Goal: Book appointment/travel/reservation

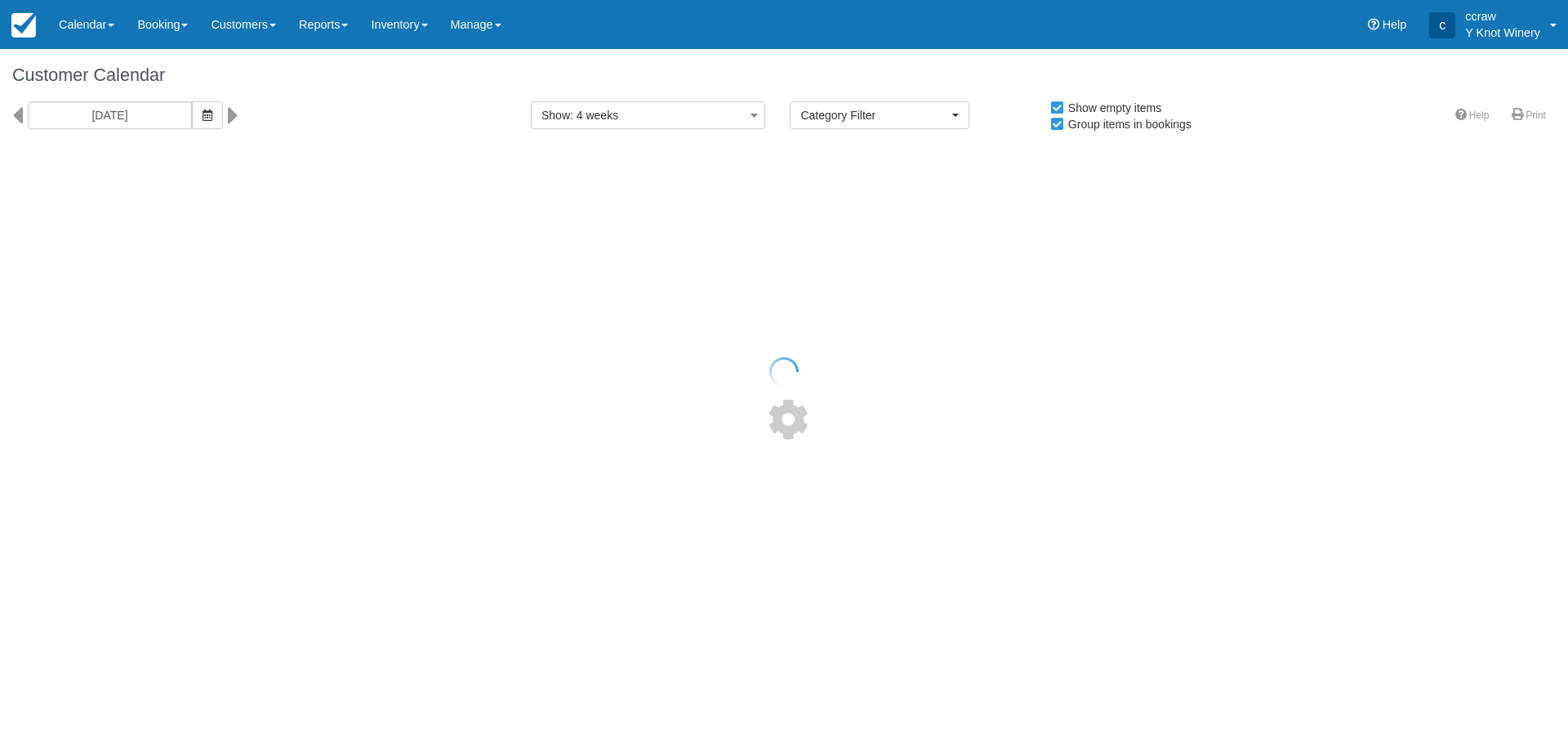
select select
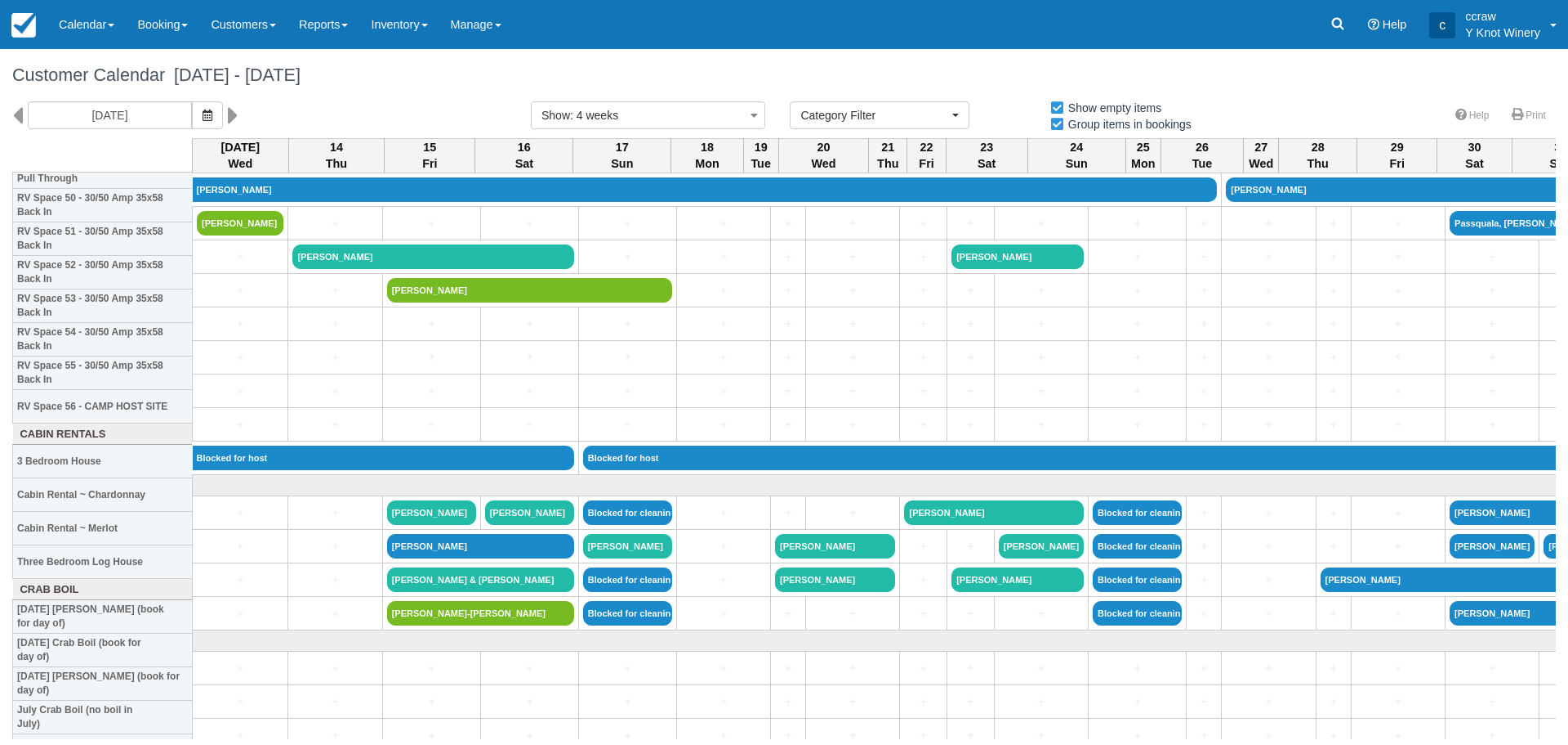
scroll to position [1716, 0]
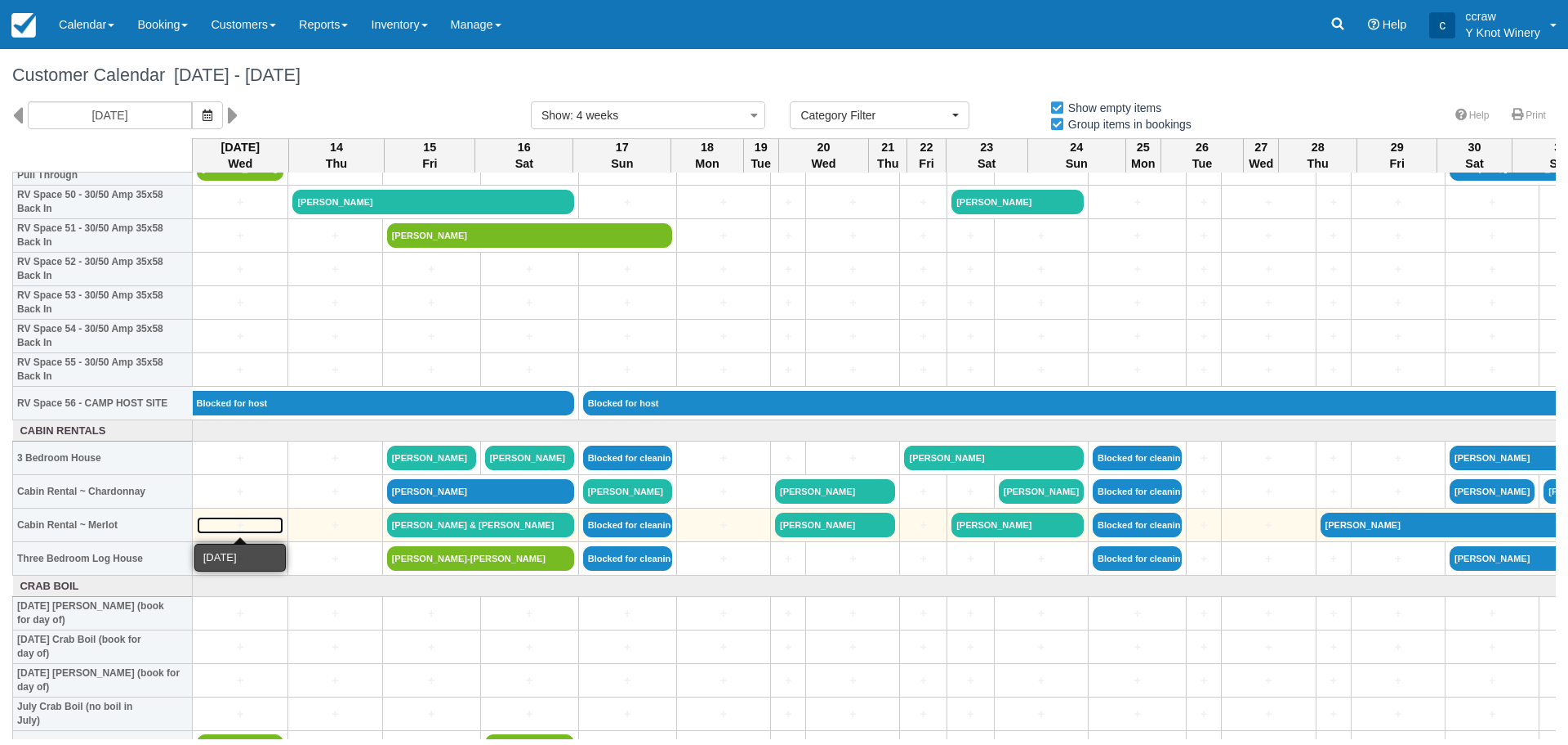
click at [216, 529] on link "+" at bounding box center [240, 525] width 87 height 17
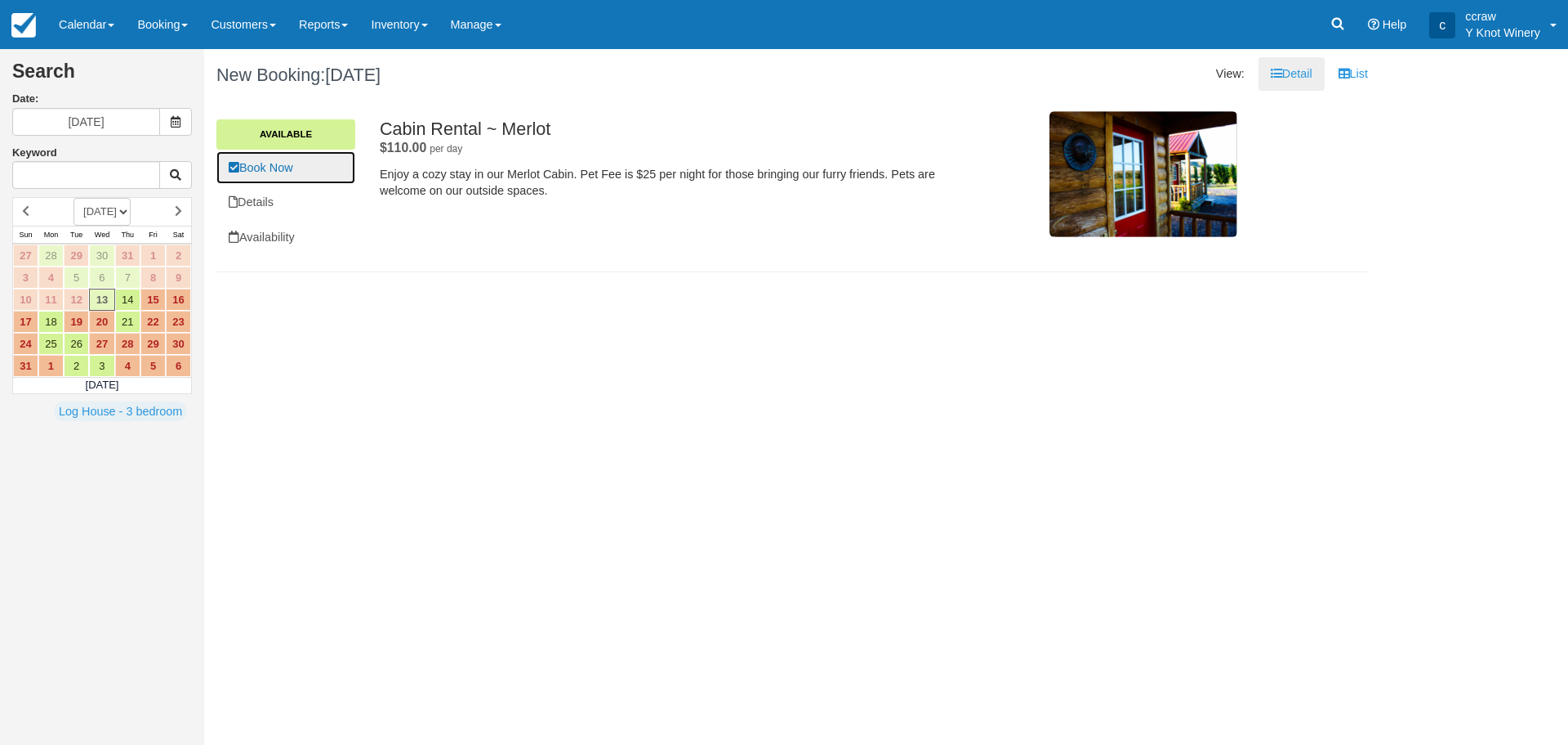
click at [266, 170] on link "Book Now" at bounding box center [286, 167] width 139 height 33
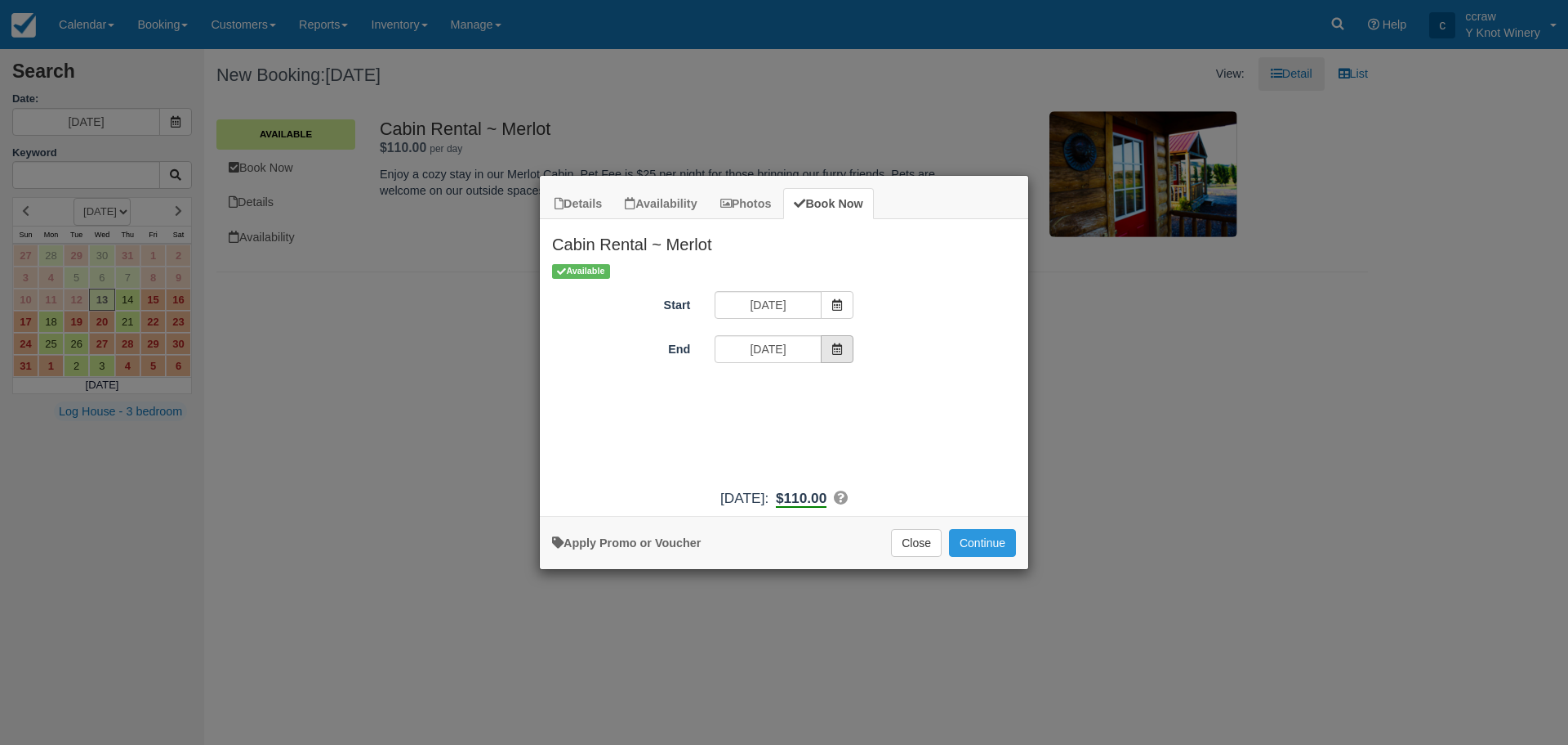
click at [832, 353] on icon "Item Modal" at bounding box center [837, 349] width 11 height 11
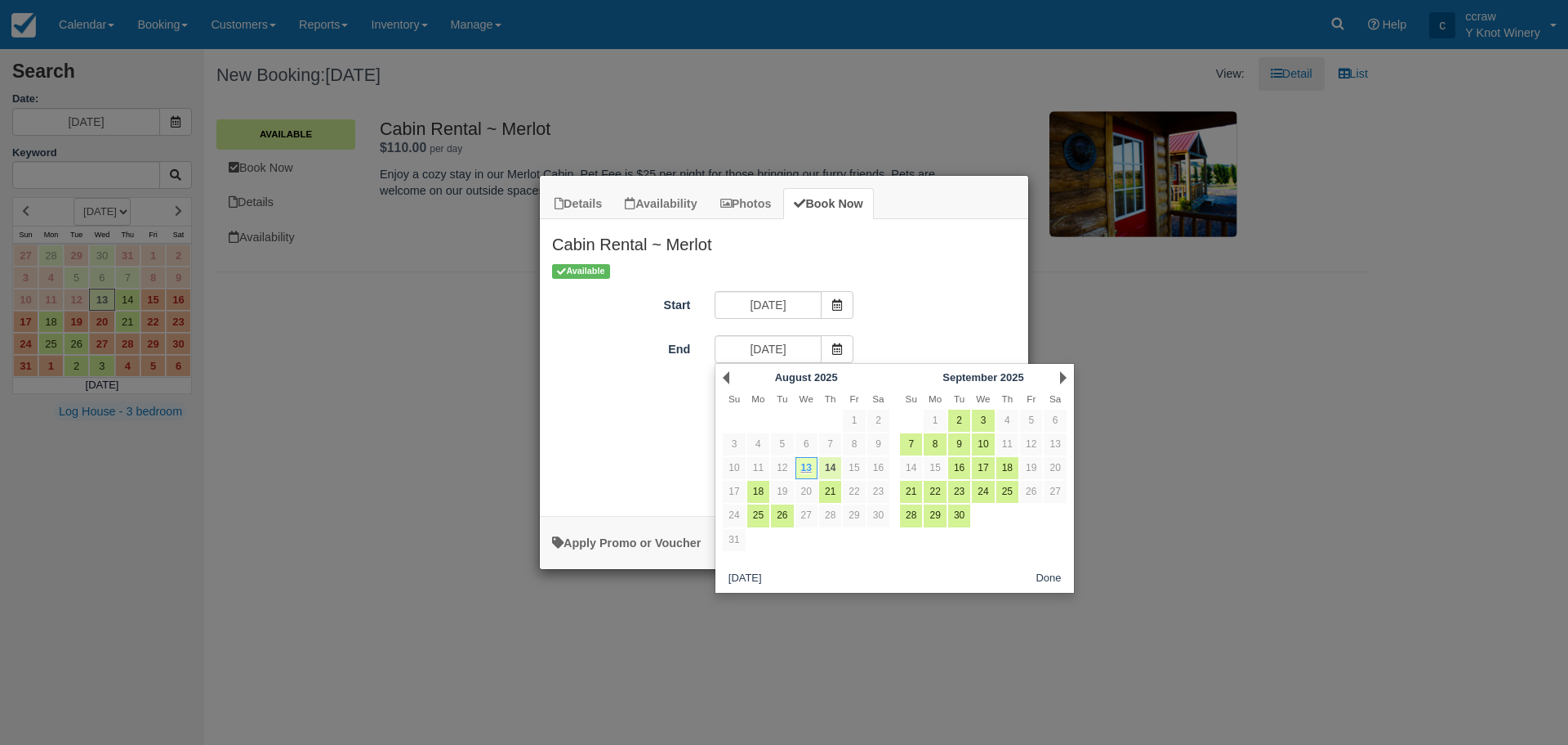
click at [835, 473] on link "14" at bounding box center [830, 467] width 22 height 22
type input "08/14/25"
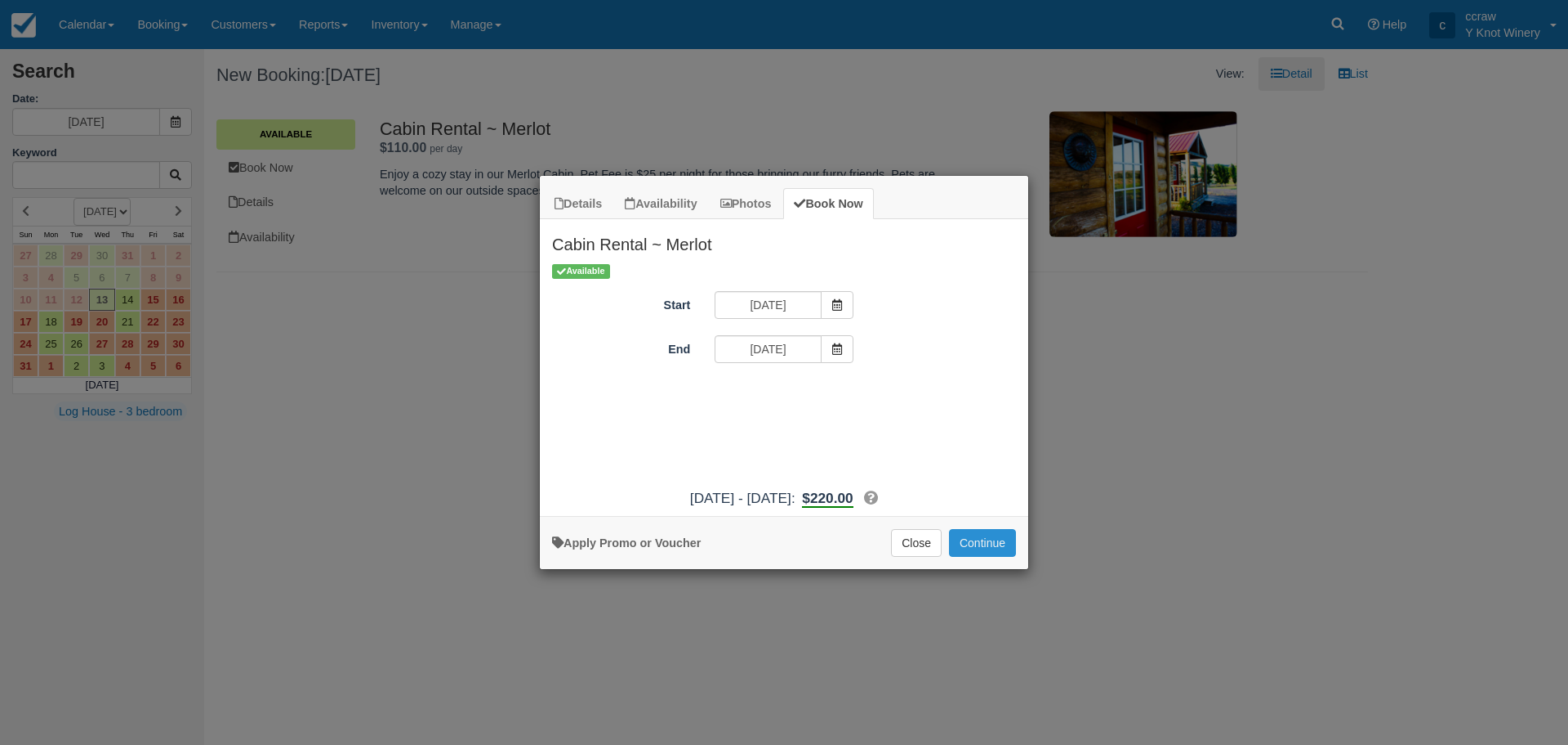
click at [999, 554] on button "Continue" at bounding box center [982, 542] width 67 height 28
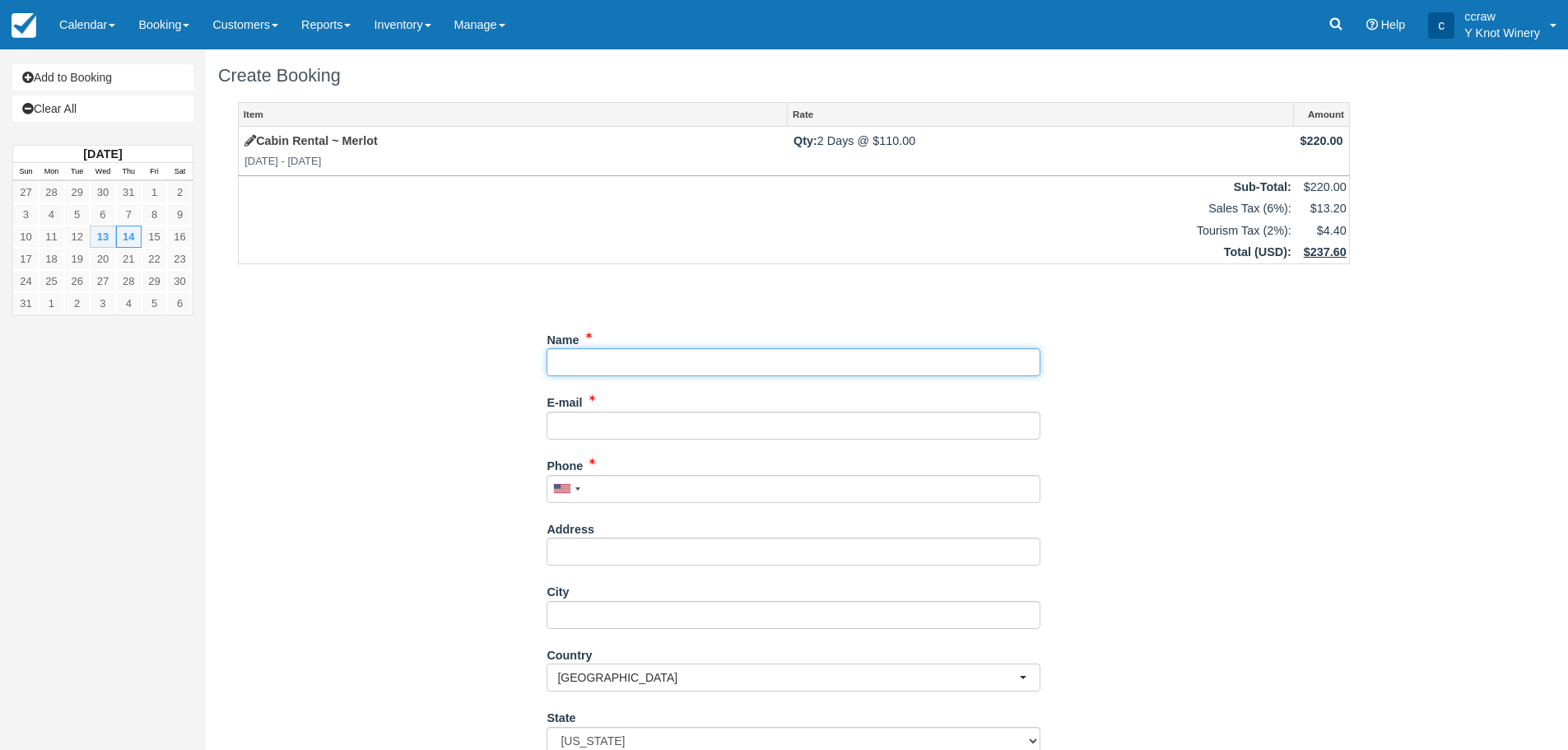
click at [615, 365] on input "Name" at bounding box center [793, 361] width 494 height 28
type input "c"
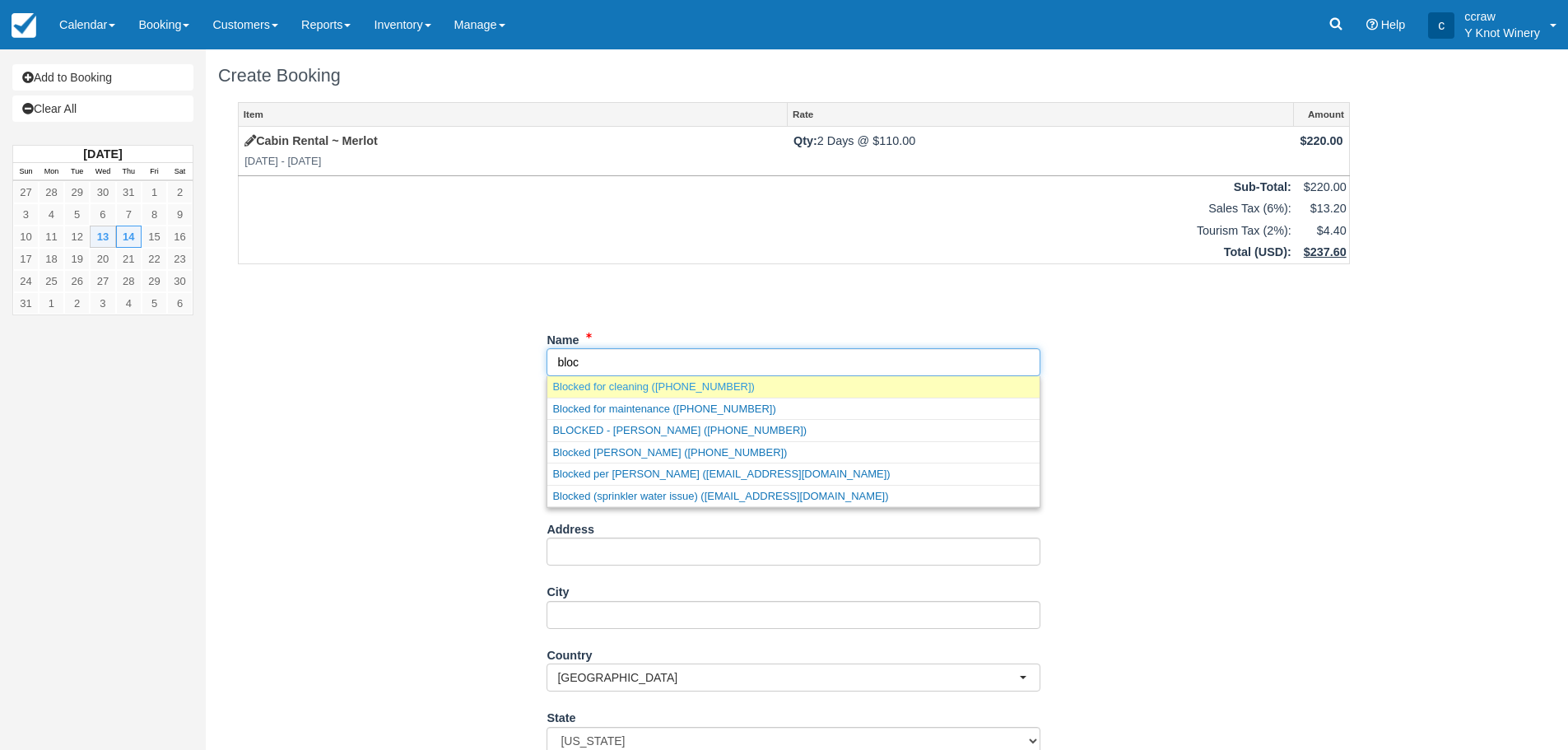
click at [596, 385] on link "Blocked for cleaning ([PHONE_NUMBER])" at bounding box center [794, 386] width 493 height 20
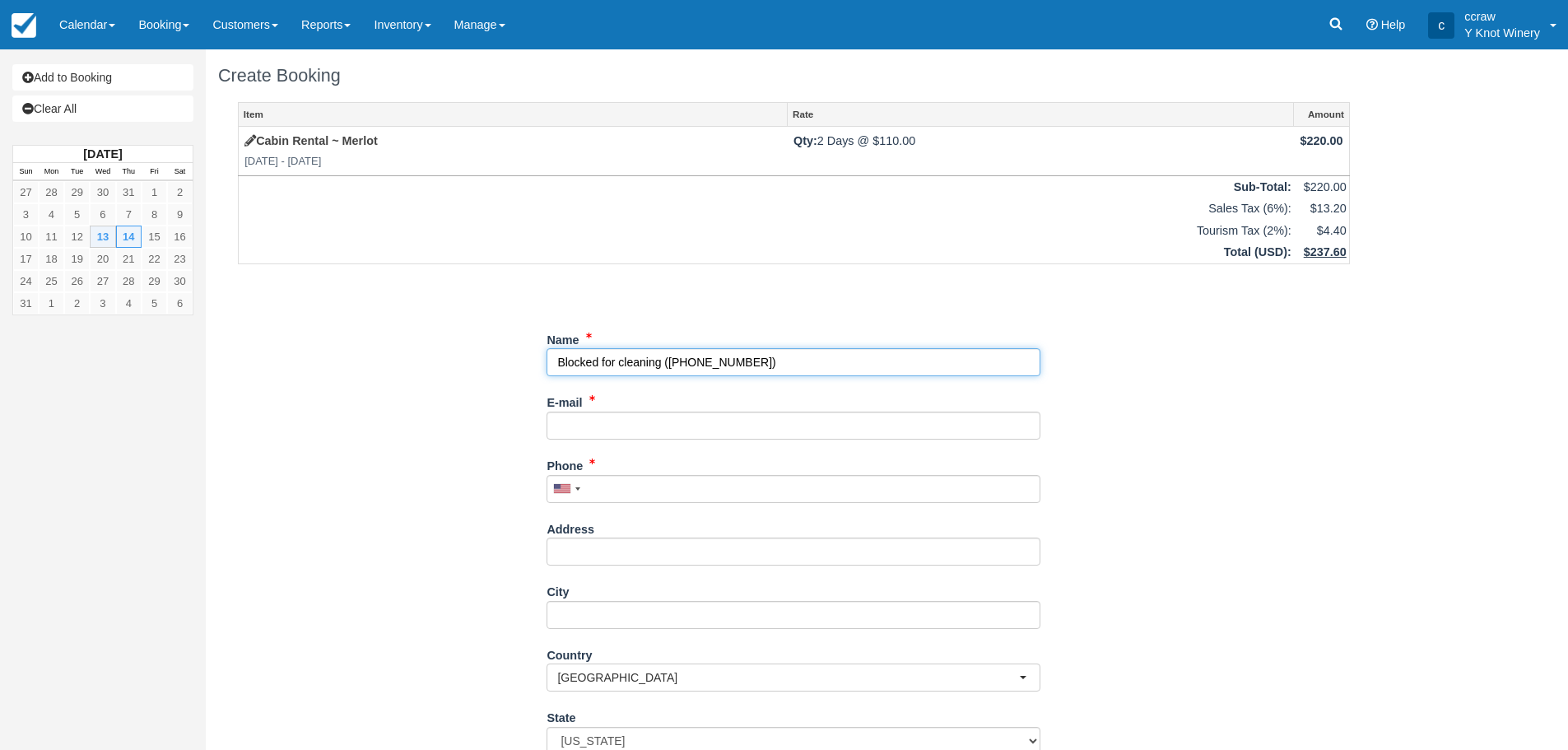
type input "Blocked for cleaning"
type input "[PHONE_NUMBER]"
select select "CA"
select select
select select "MB"
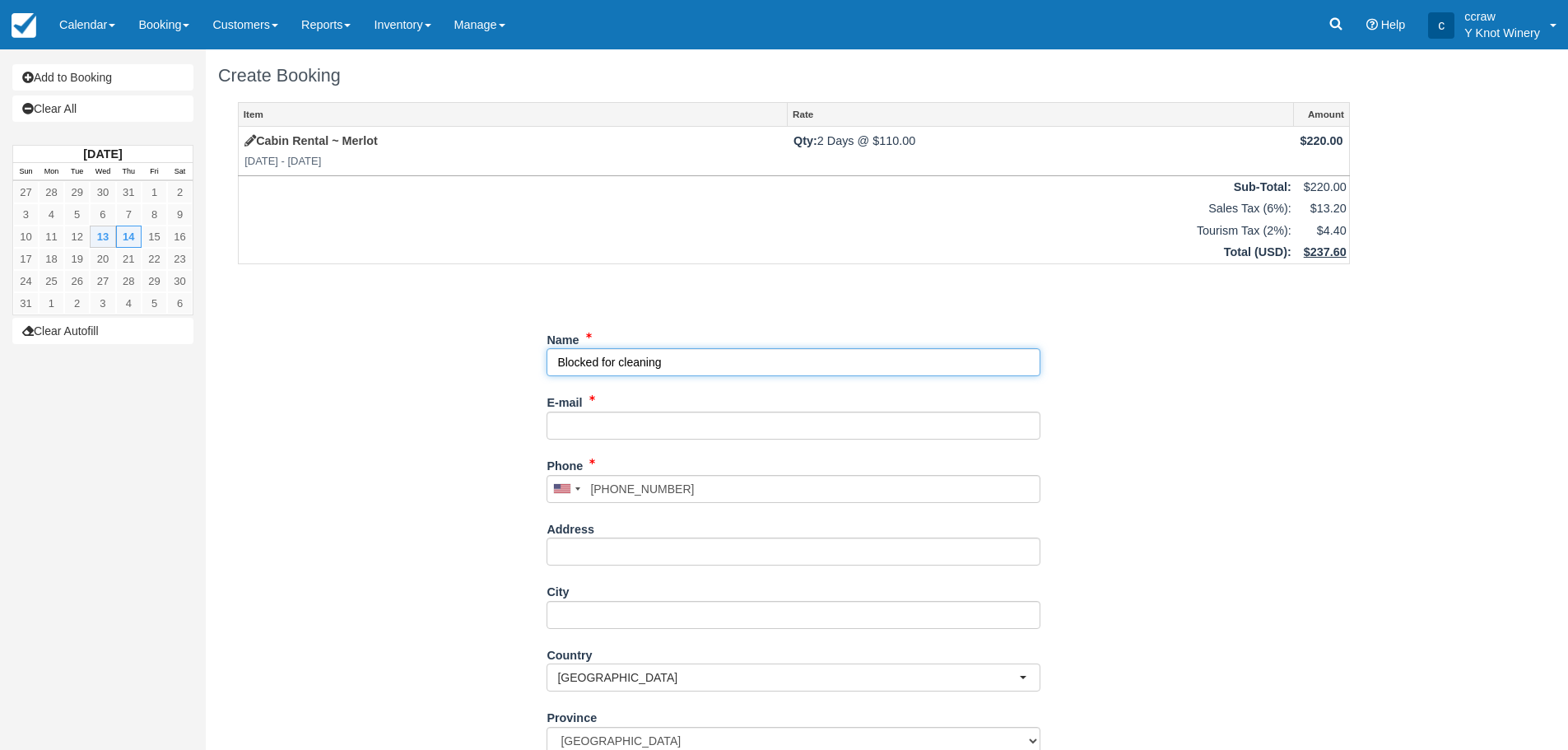
type input "Blocked for cleaning"
click at [451, 474] on div "Item Rate Amount Cabin Rental ~ [GEOGRAPHIC_DATA] [DATE] - [DATE] Qty: 2 Days @…" at bounding box center [795, 506] width 1152 height 807
click at [587, 426] on input "E-mail" at bounding box center [793, 424] width 494 height 28
type input "[EMAIL_ADDRESS][DOMAIN_NAME]"
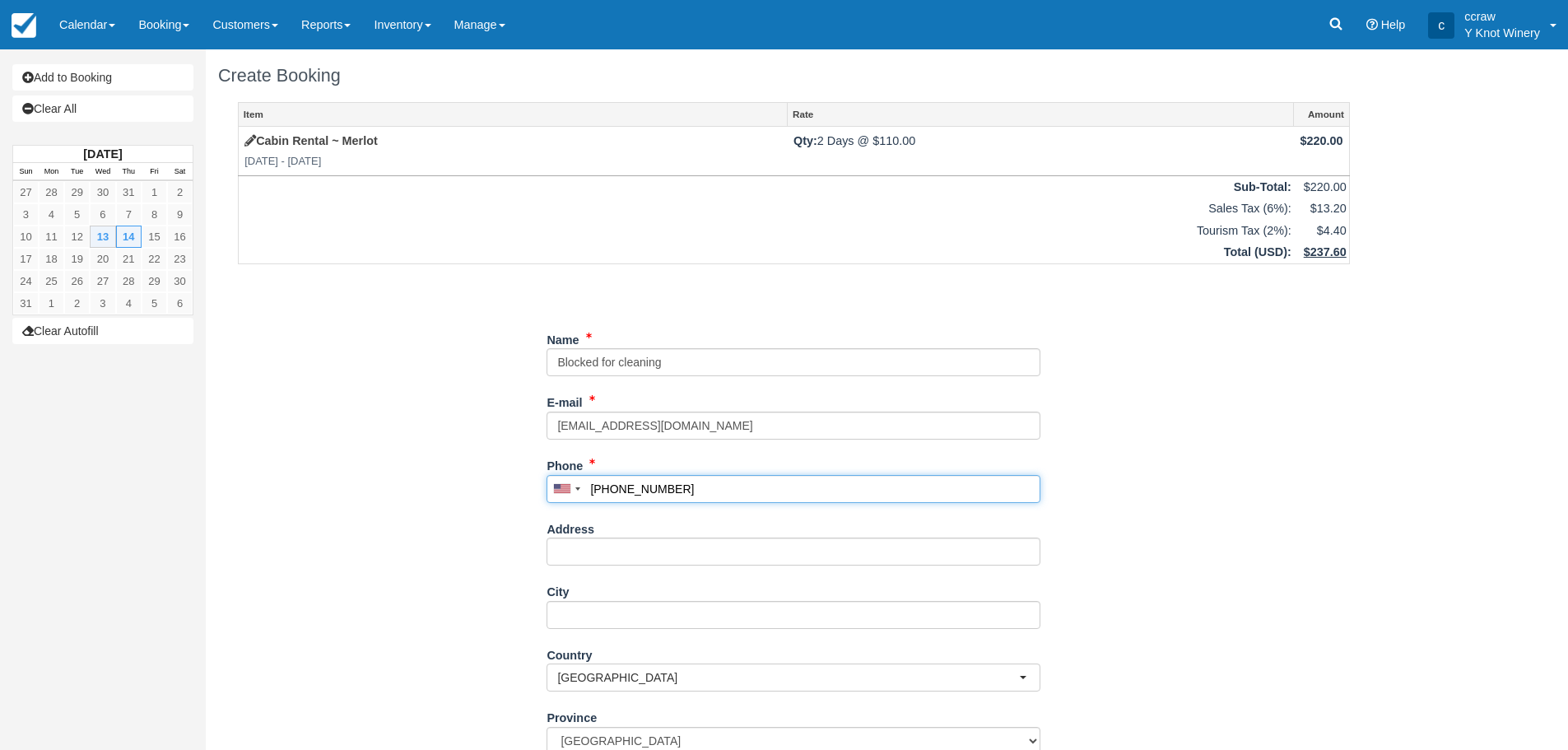
type input "2083662313"
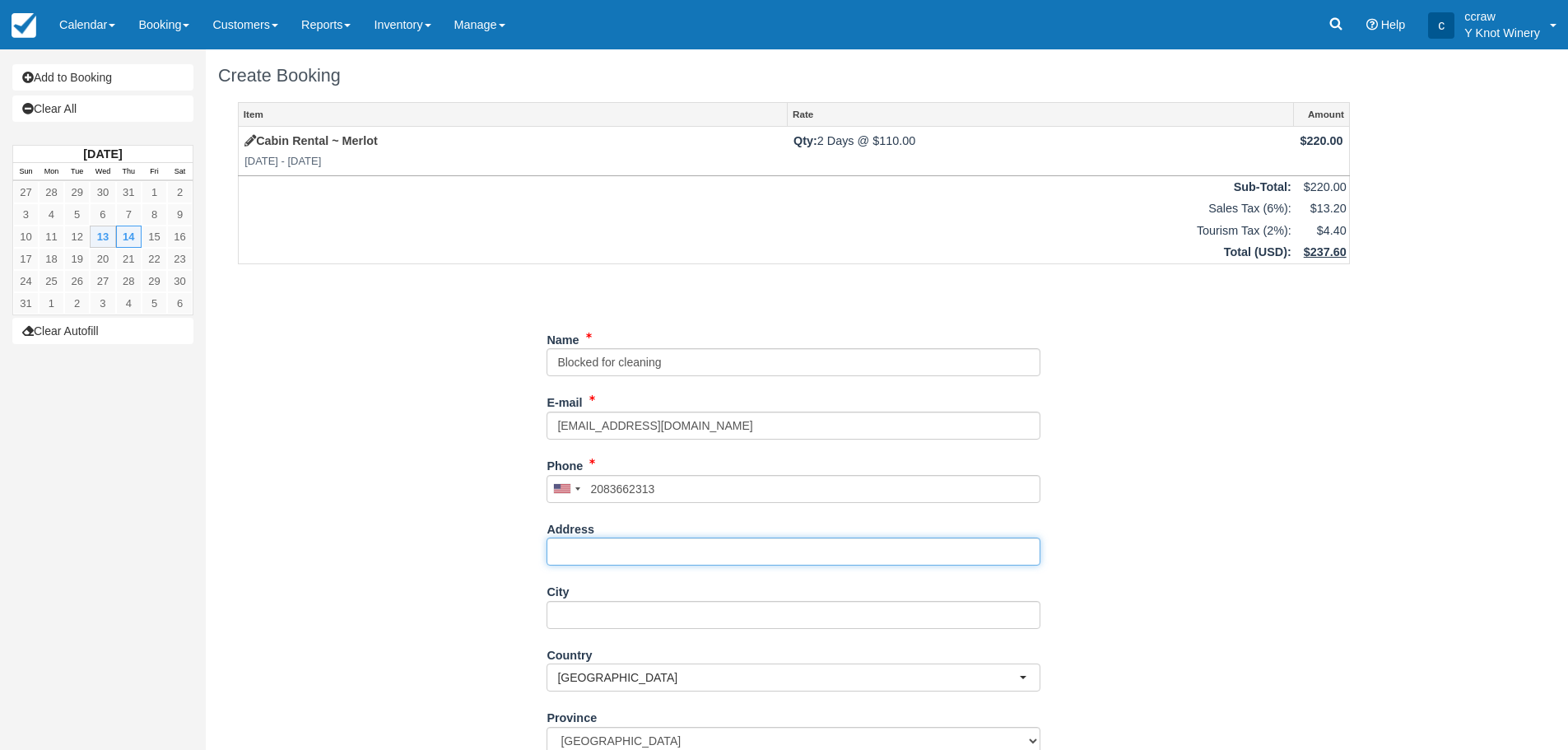
type input "[STREET_ADDRESS]"
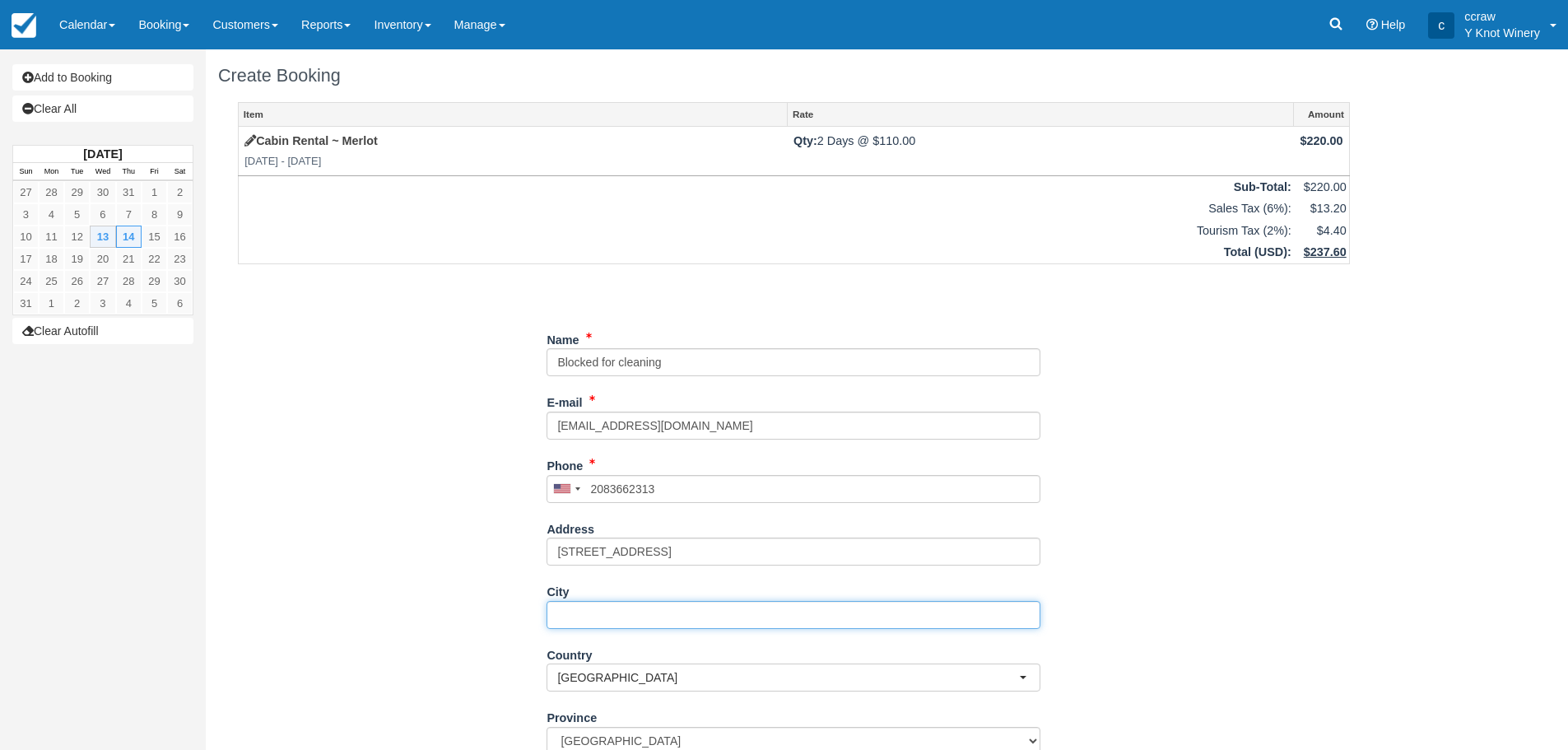
type input "Glenns Ferry"
select select "US"
type input "83623"
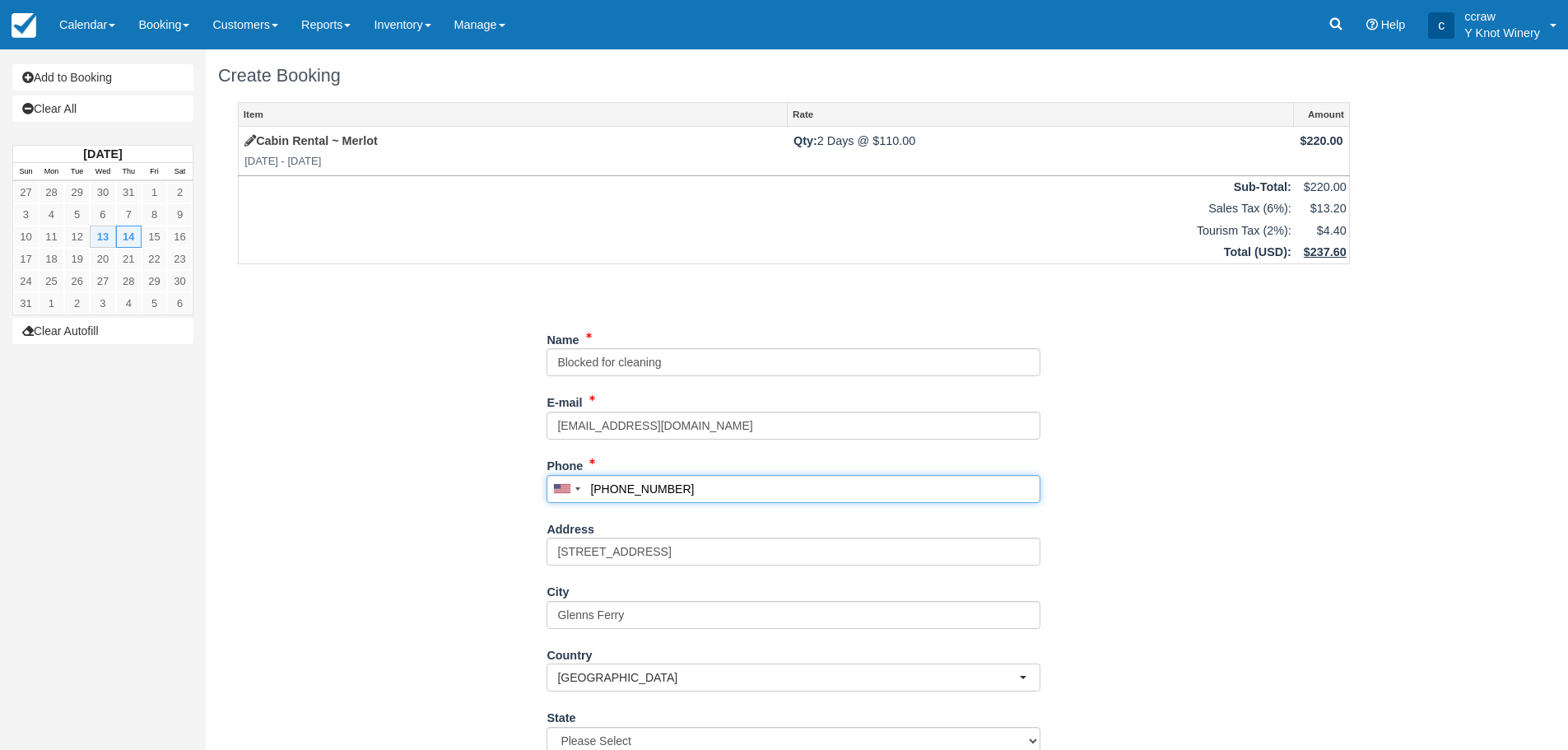
type input "2083662313"
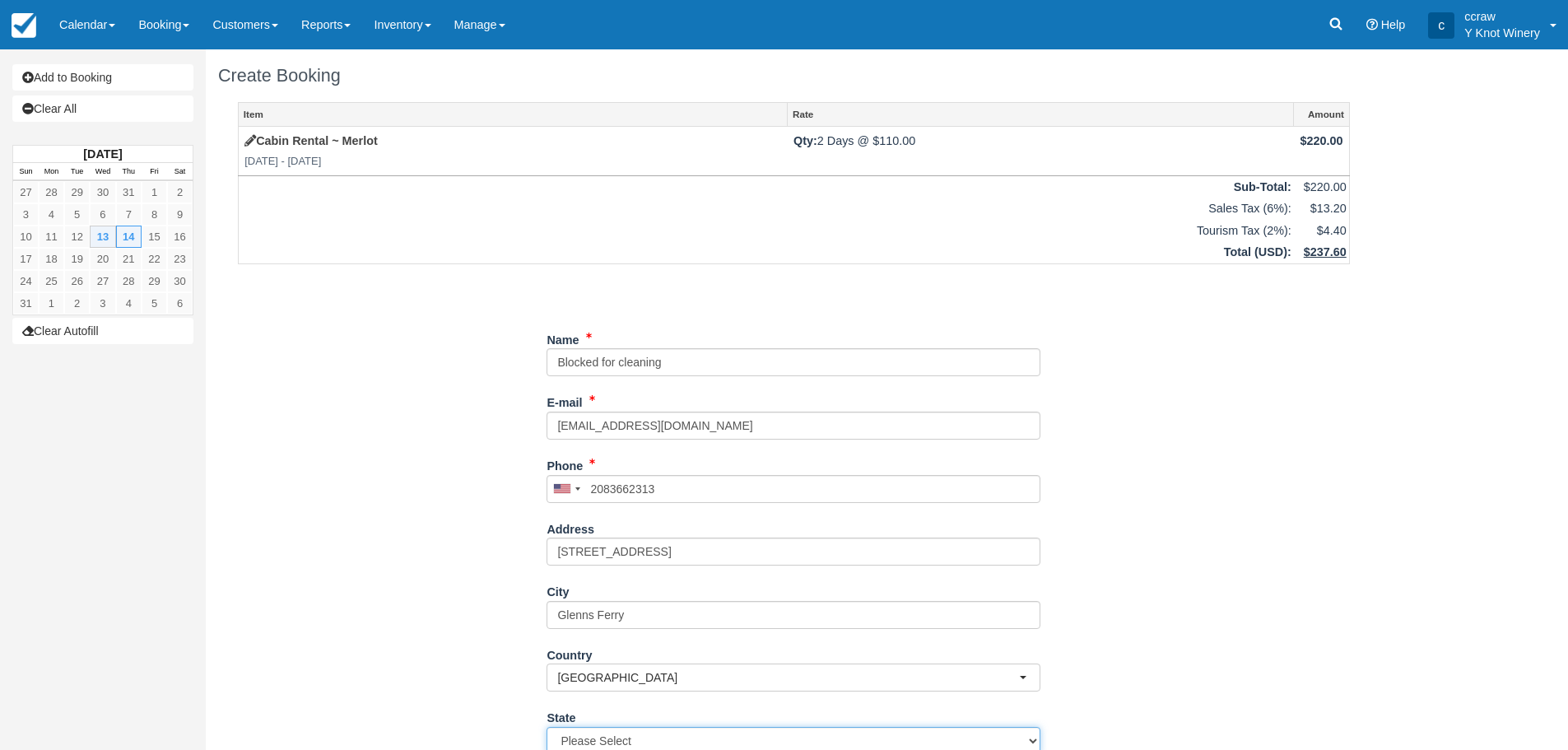
select select "ID"
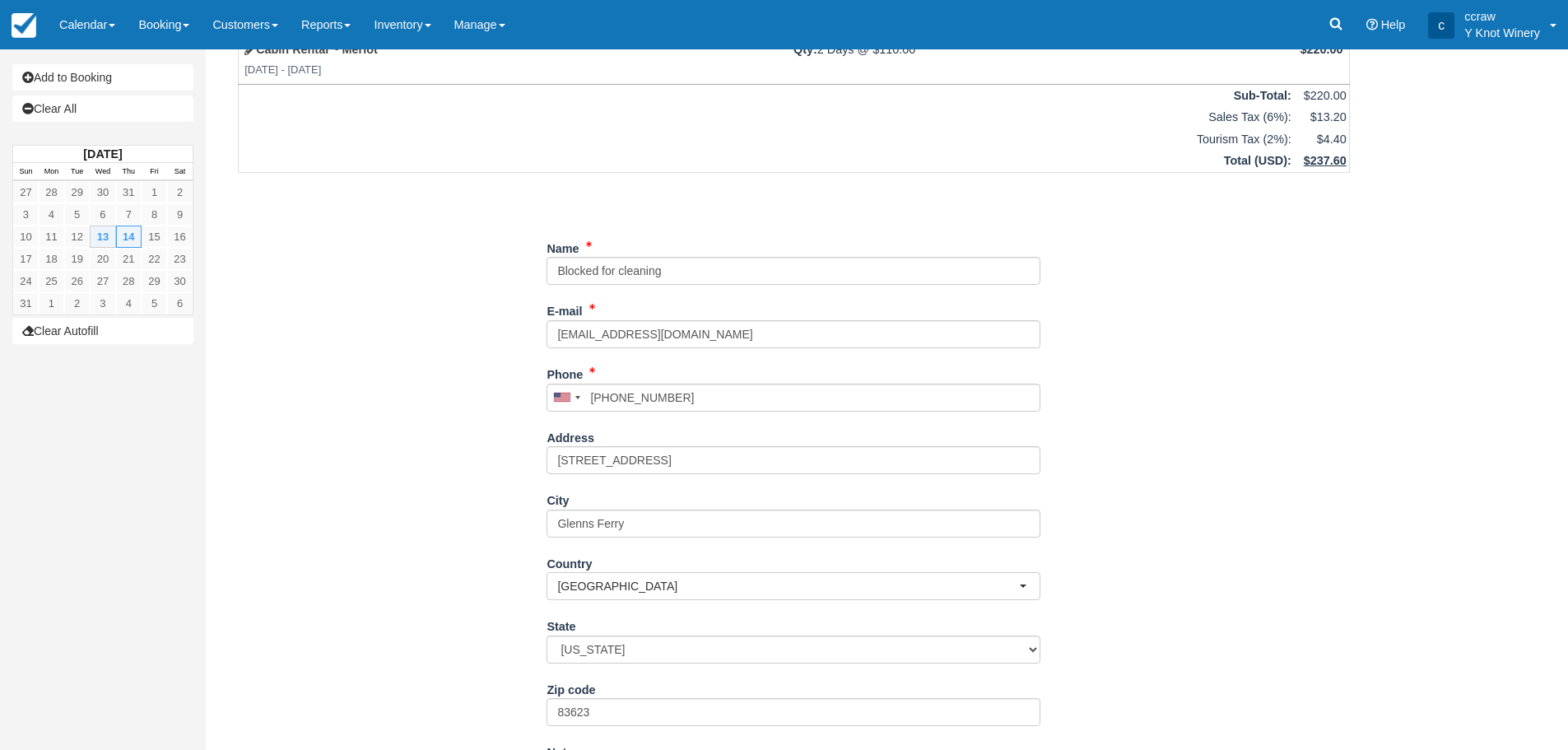
scroll to position [200, 0]
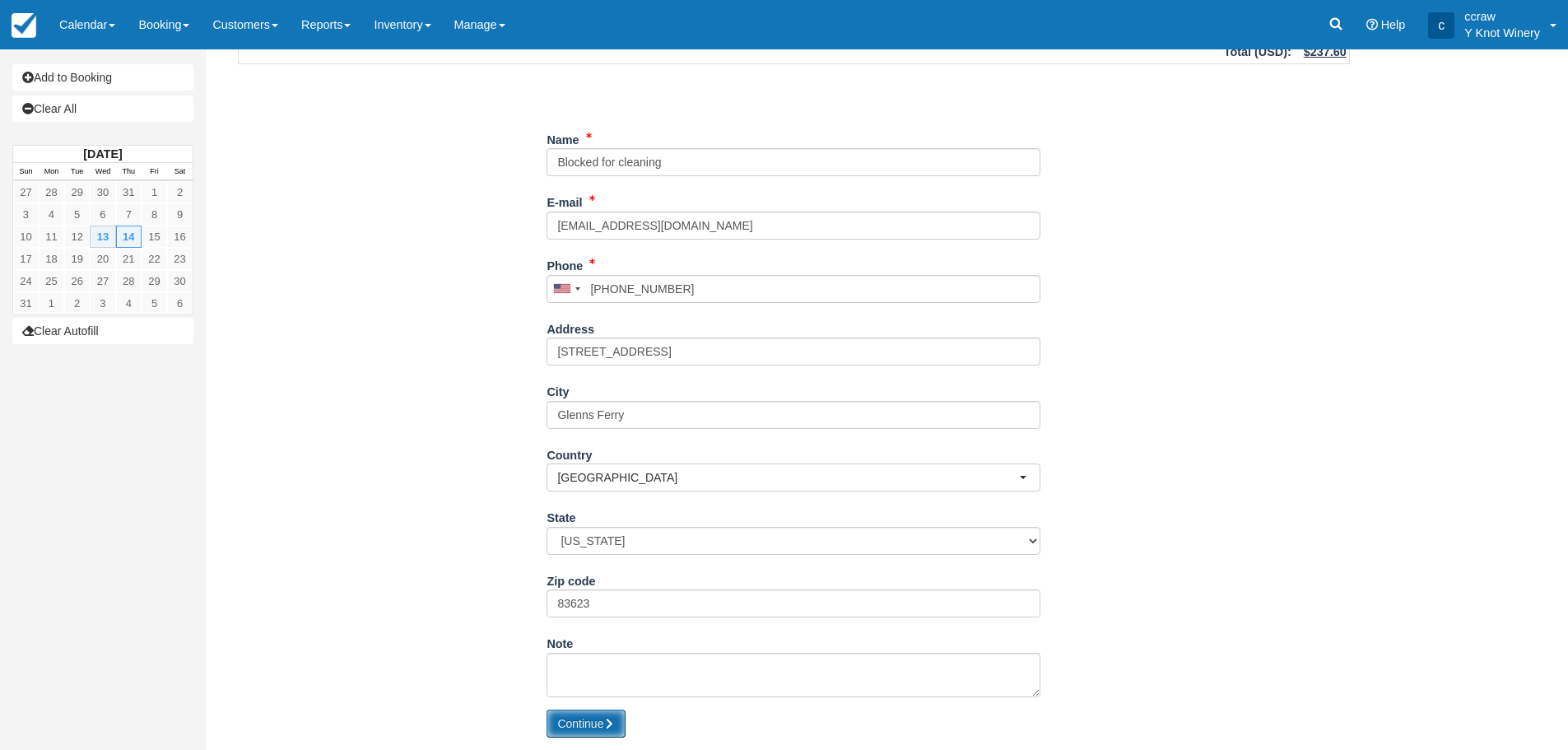
click at [581, 717] on button "Continue" at bounding box center [586, 722] width 79 height 28
type input "[PHONE_NUMBER]"
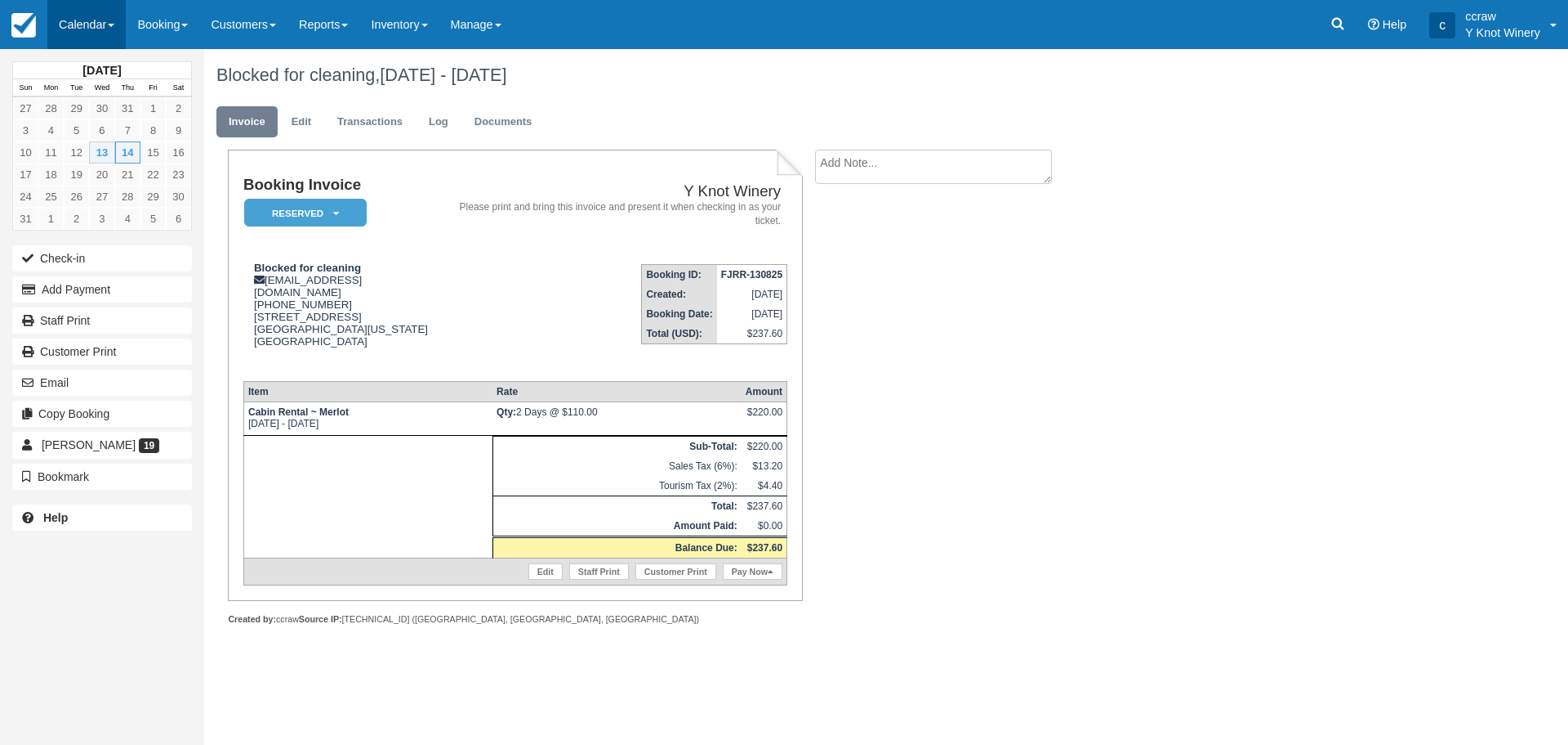
click at [55, 29] on link "Calendar" at bounding box center [87, 25] width 78 height 49
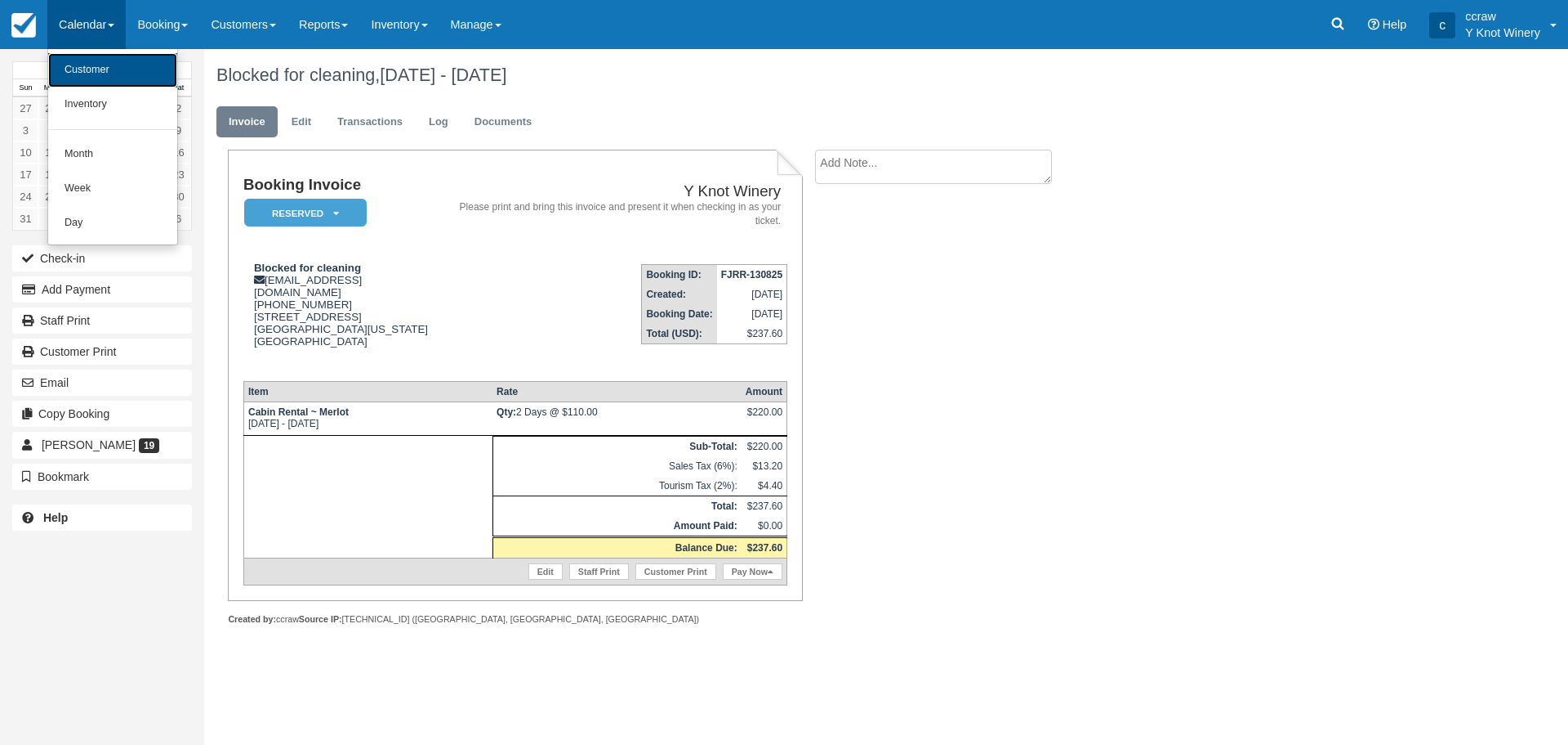
click at [68, 71] on link "Customer" at bounding box center [113, 70] width 129 height 34
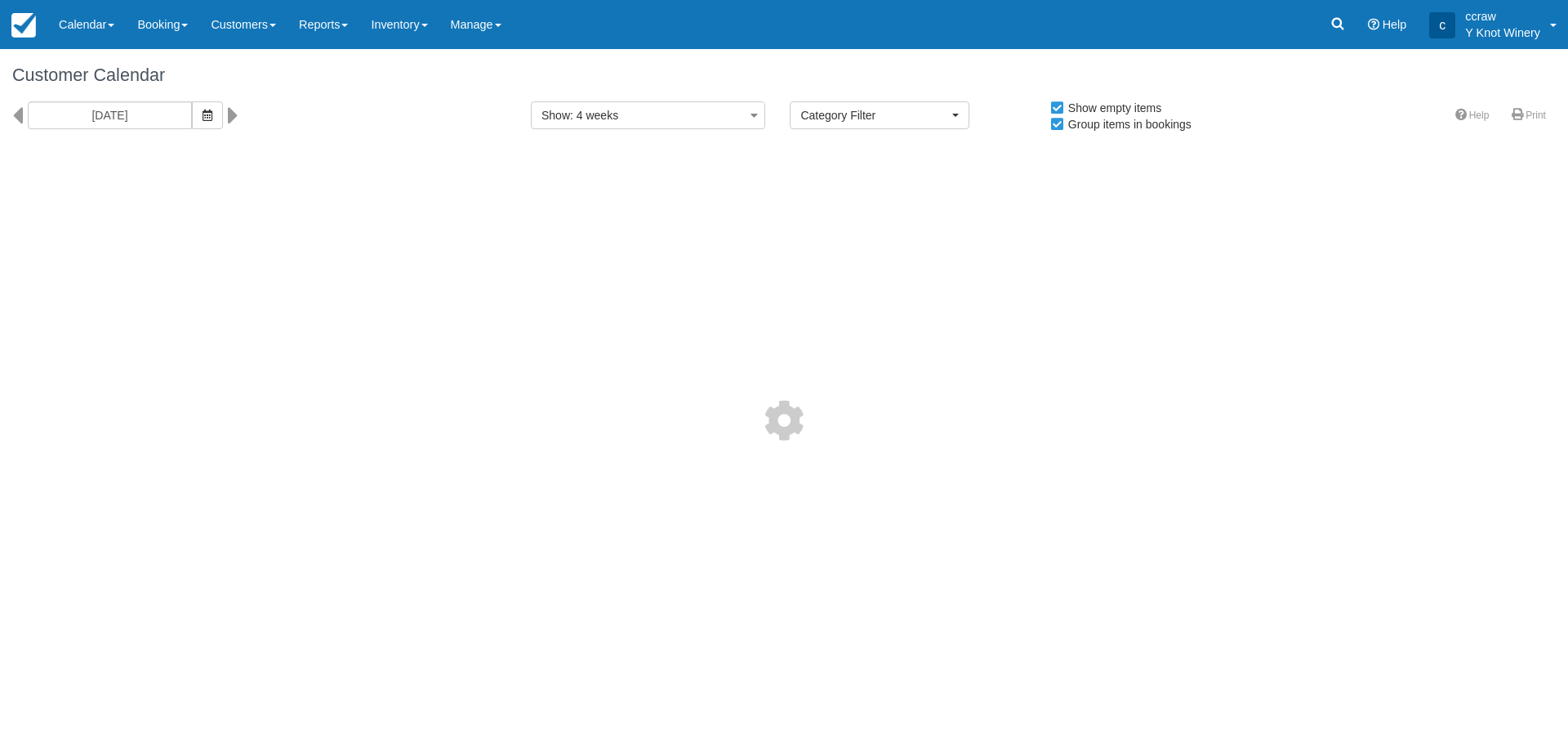
select select
